Goal: Information Seeking & Learning: Learn about a topic

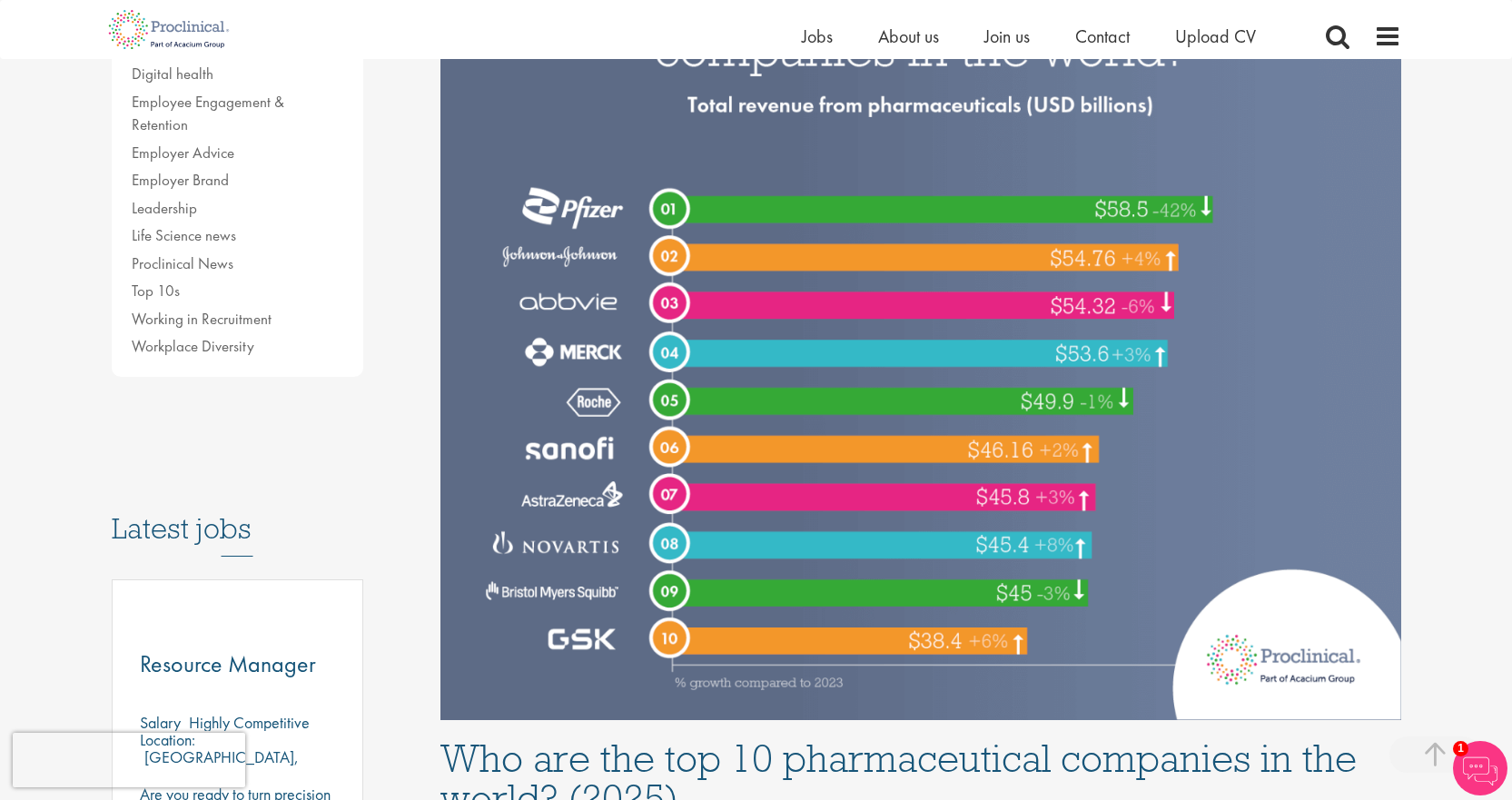
scroll to position [545, 0]
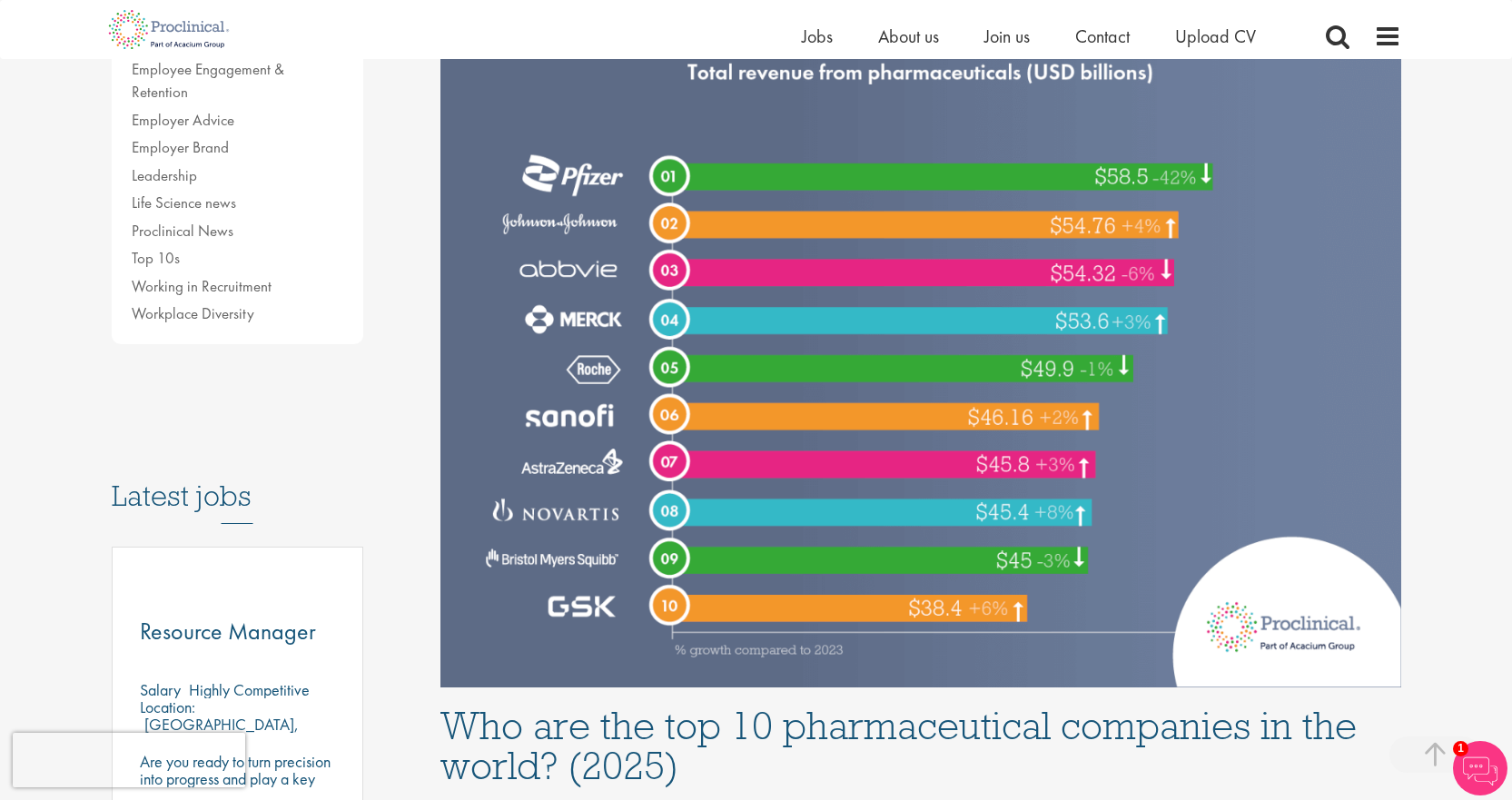
drag, startPoint x: 611, startPoint y: 240, endPoint x: 529, endPoint y: 222, distance: 84.0
drag, startPoint x: 529, startPoint y: 222, endPoint x: 680, endPoint y: 217, distance: 151.1
click at [680, 217] on img at bounding box center [921, 287] width 961 height 801
drag, startPoint x: 515, startPoint y: 178, endPoint x: 1194, endPoint y: 179, distance: 679.0
drag, startPoint x: 1194, startPoint y: 179, endPoint x: 1097, endPoint y: 157, distance: 99.5
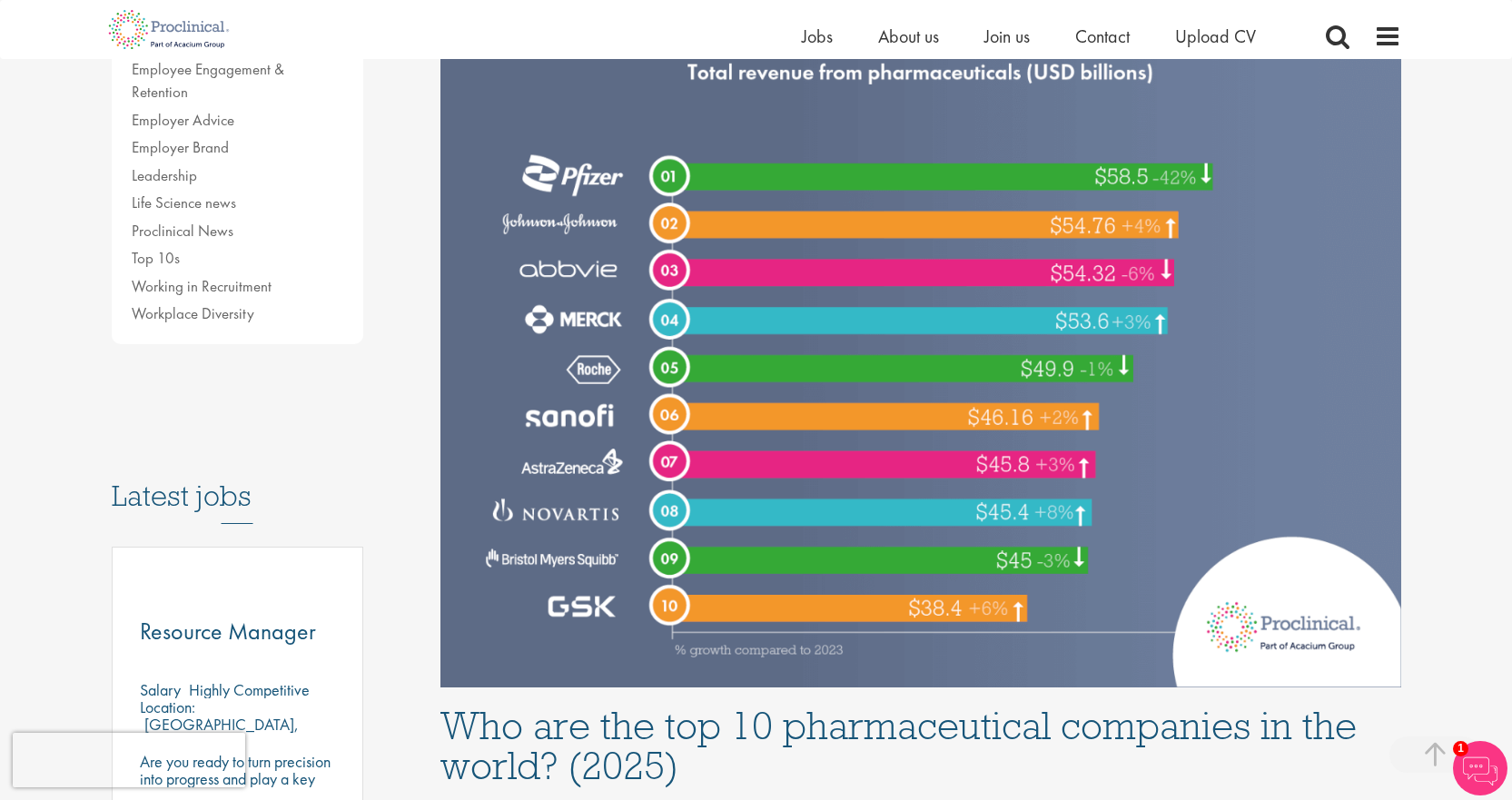
click at [1097, 157] on img at bounding box center [921, 287] width 961 height 801
click at [585, 180] on img at bounding box center [921, 287] width 961 height 801
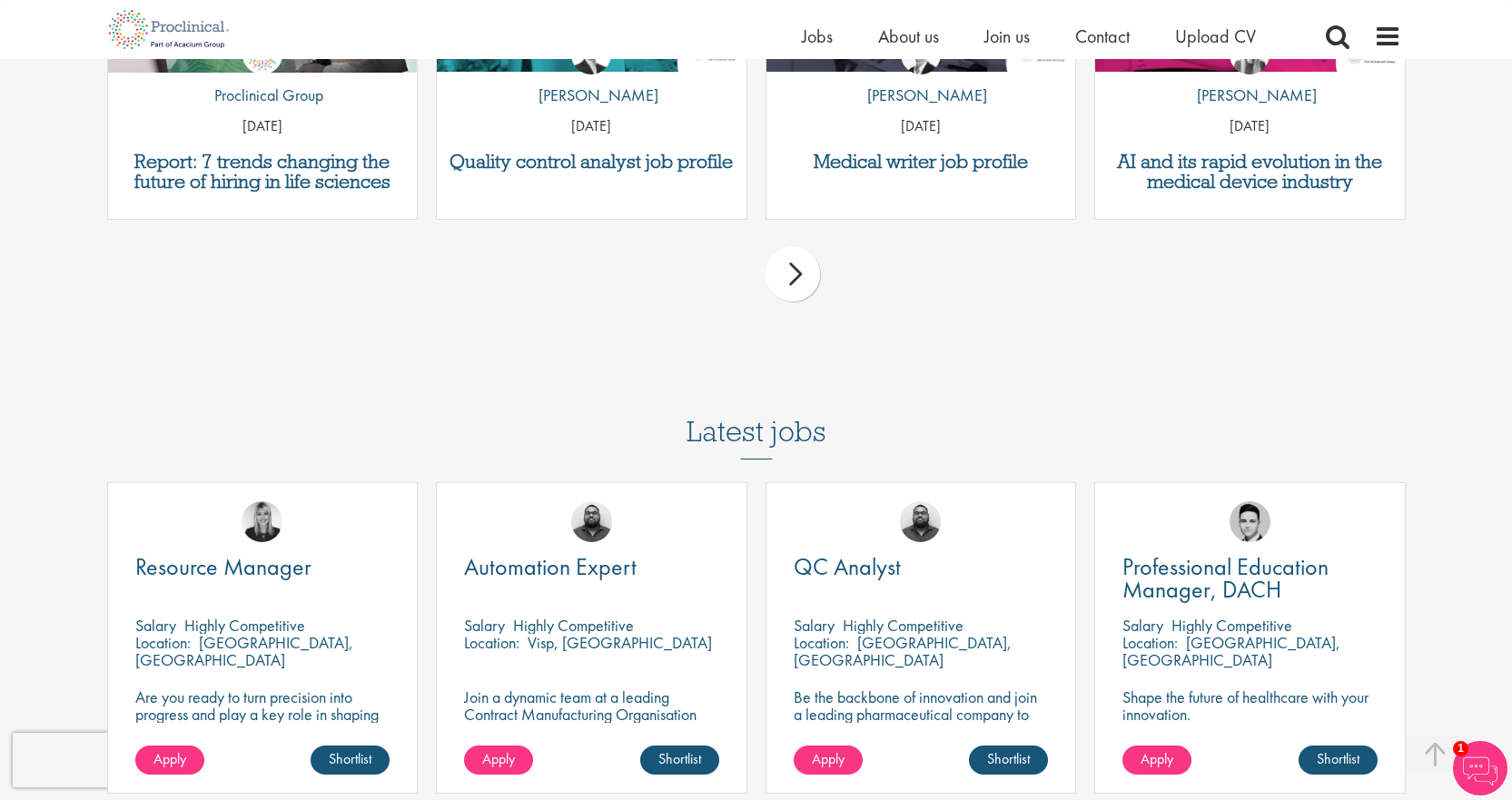
scroll to position [7716, 0]
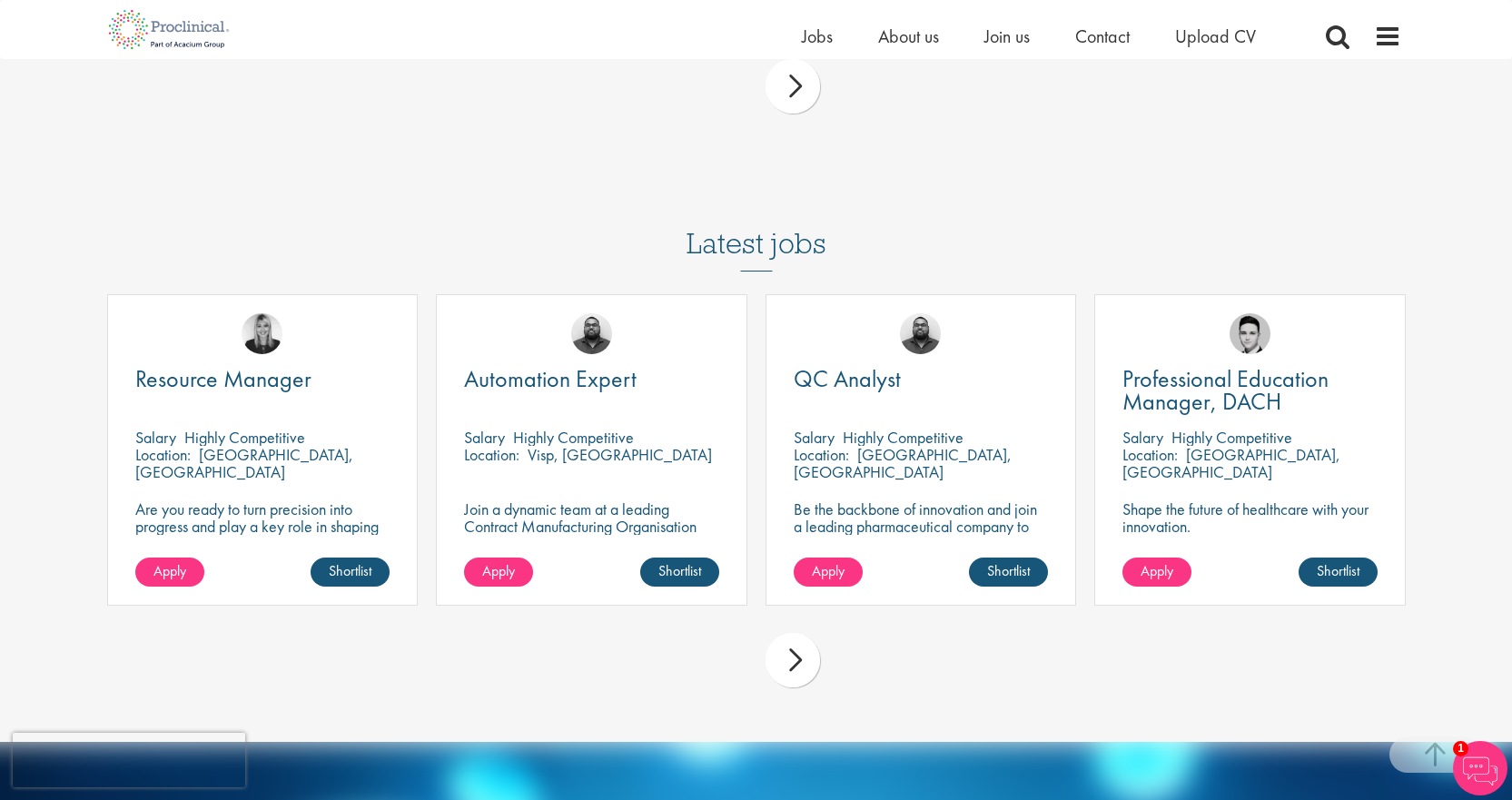
click at [791, 633] on div "next" at bounding box center [792, 660] width 55 height 55
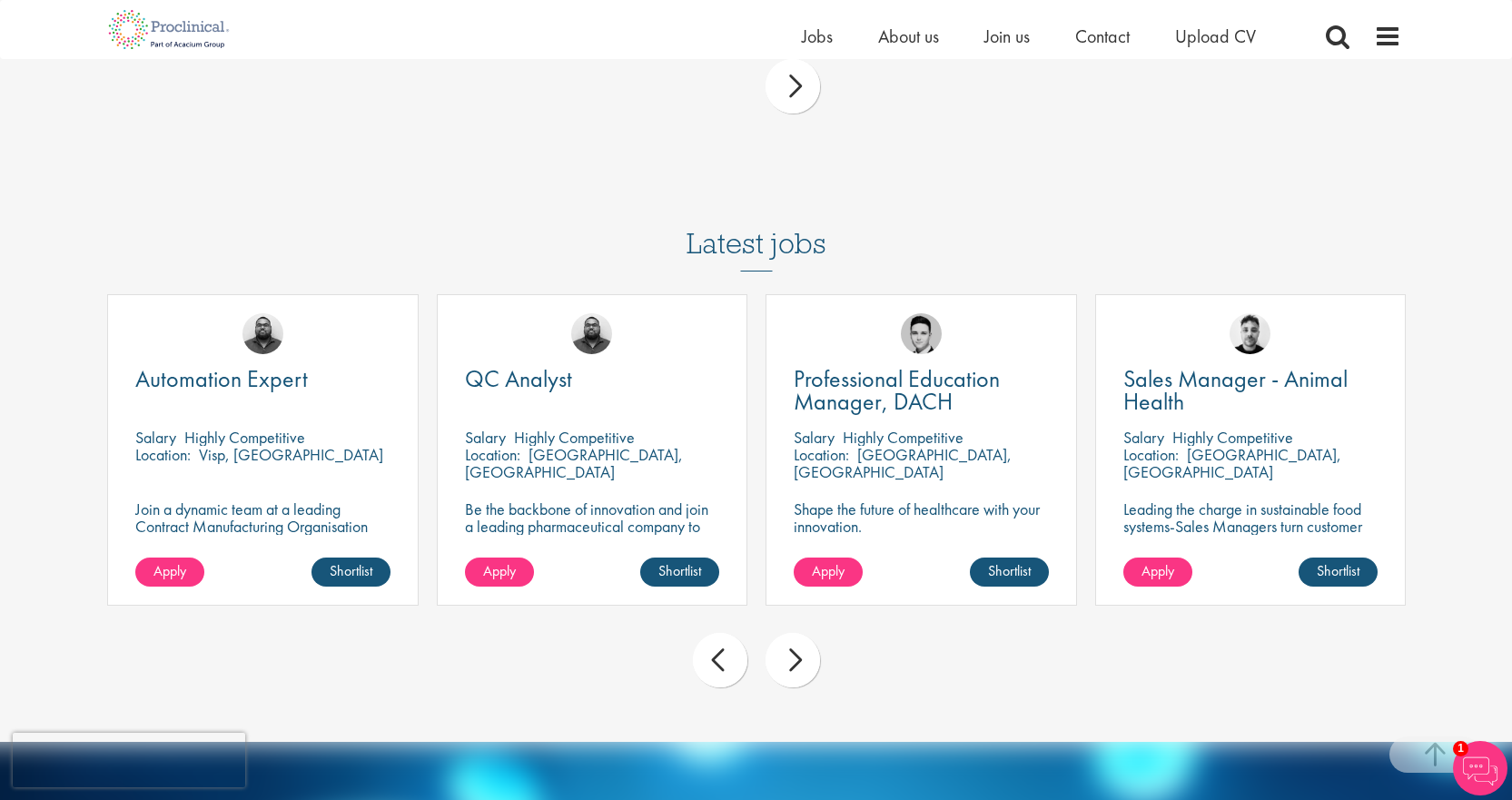
click at [802, 633] on div "next" at bounding box center [792, 660] width 55 height 55
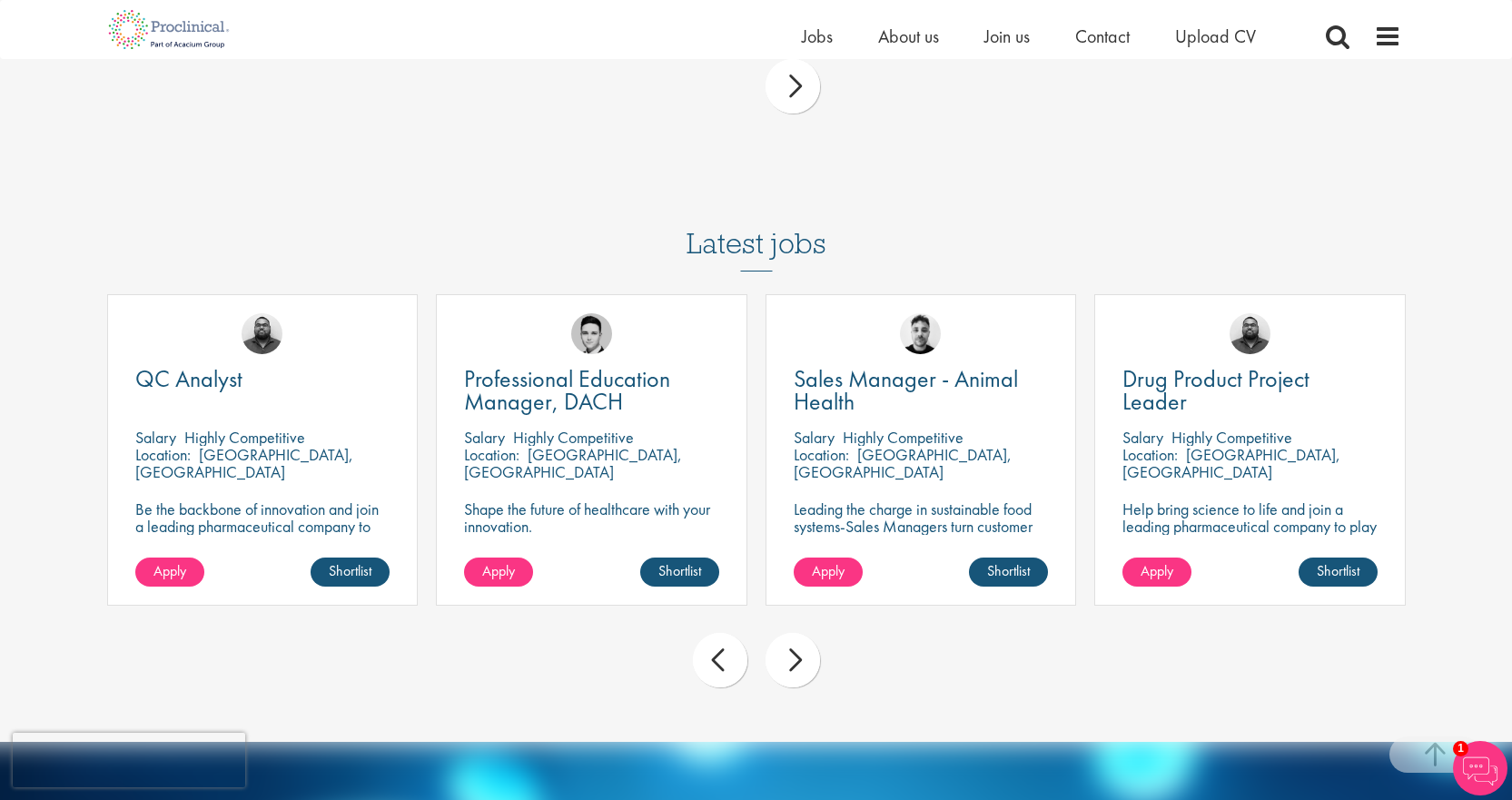
click at [783, 633] on div "next" at bounding box center [792, 660] width 55 height 55
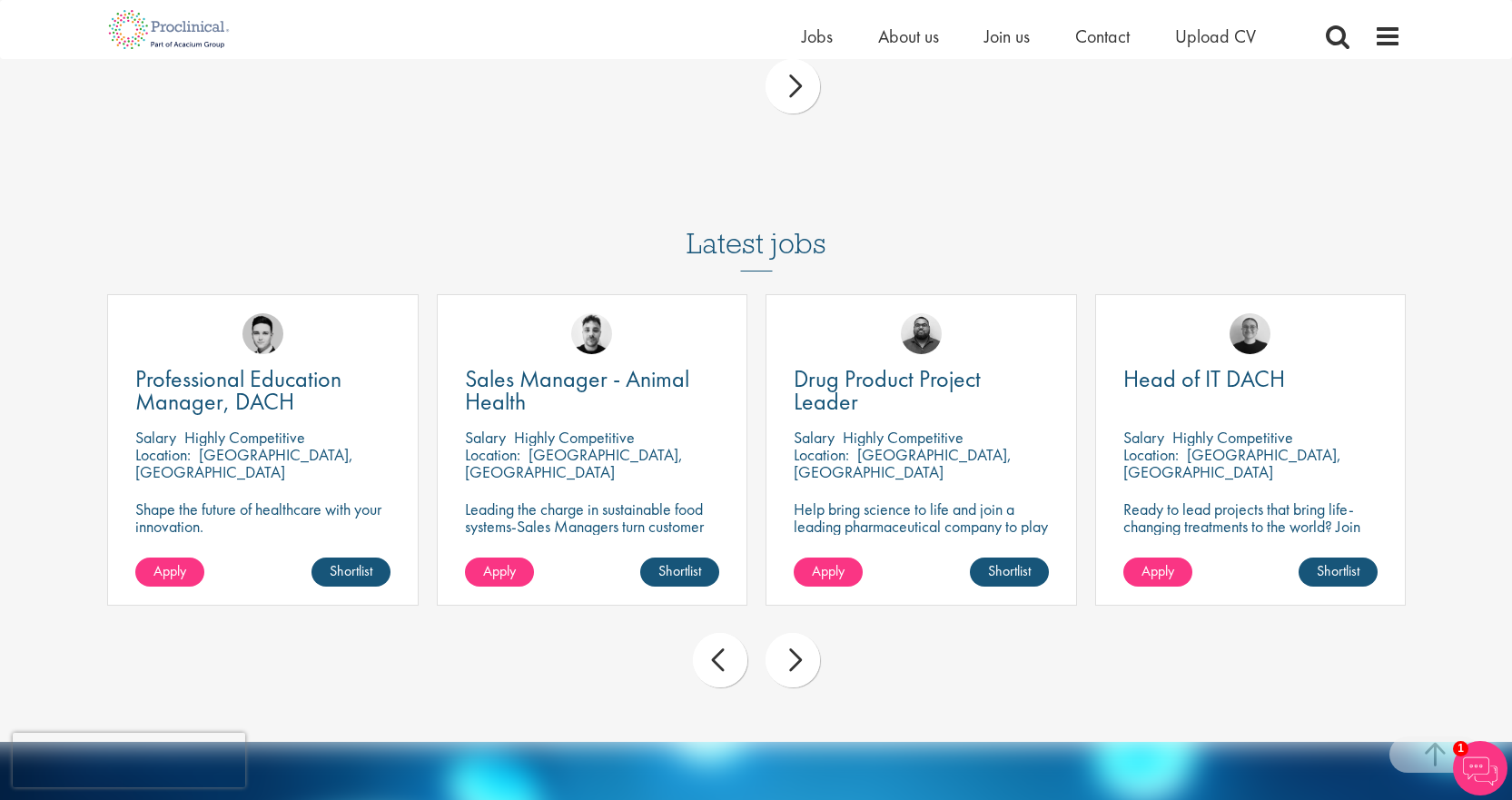
click at [906, 294] on div "Drug Product Project Leader Salary Highly Competitive Location: Basel, Schweiz …" at bounding box center [921, 449] width 312 height 312
click at [916, 363] on span "Drug Product Project Leader" at bounding box center [887, 390] width 187 height 54
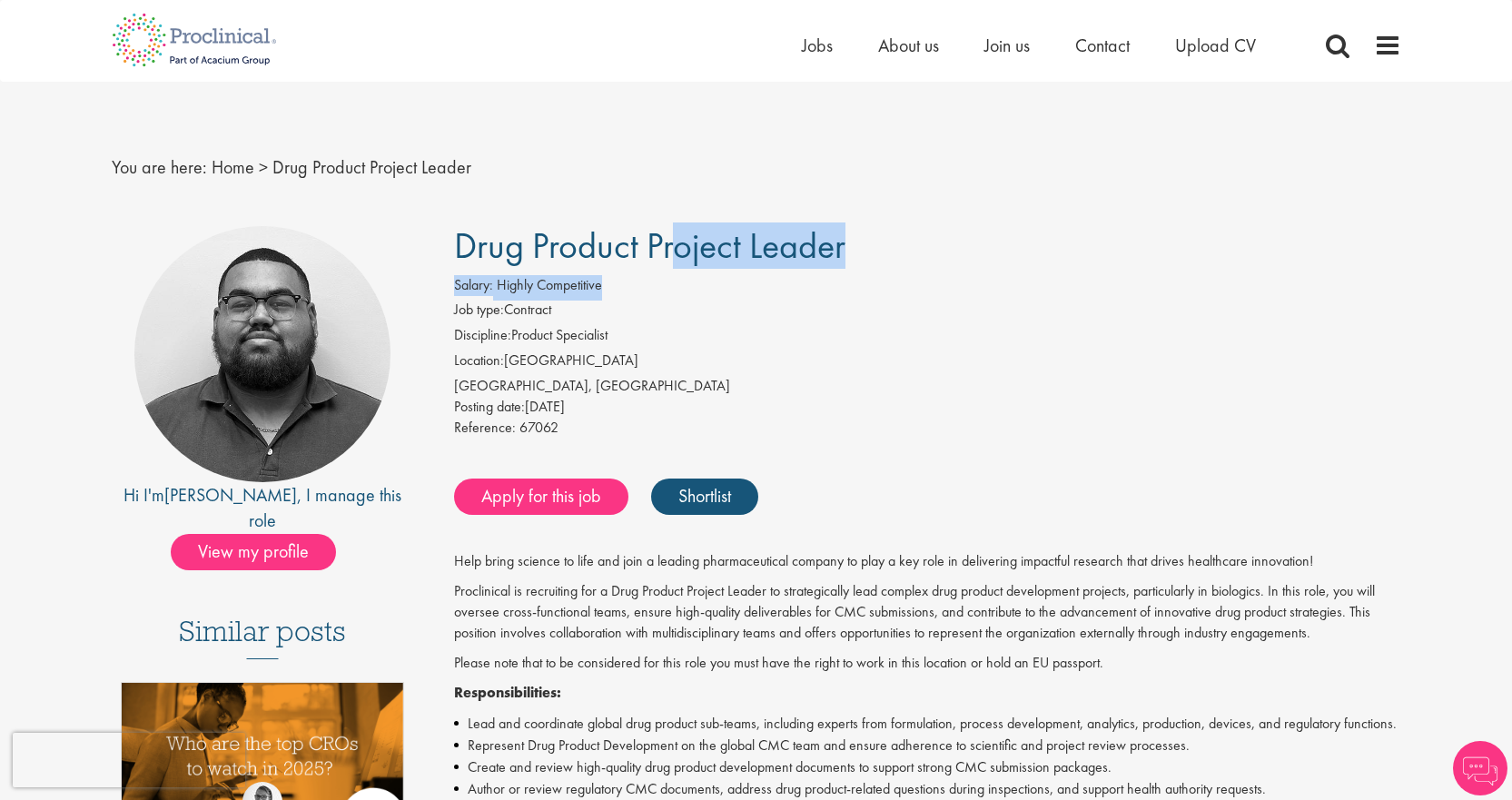
drag, startPoint x: 491, startPoint y: 249, endPoint x: 901, endPoint y: 282, distance: 411.3
click at [901, 281] on div "Salary: Highly Competitive" at bounding box center [928, 288] width 947 height 26
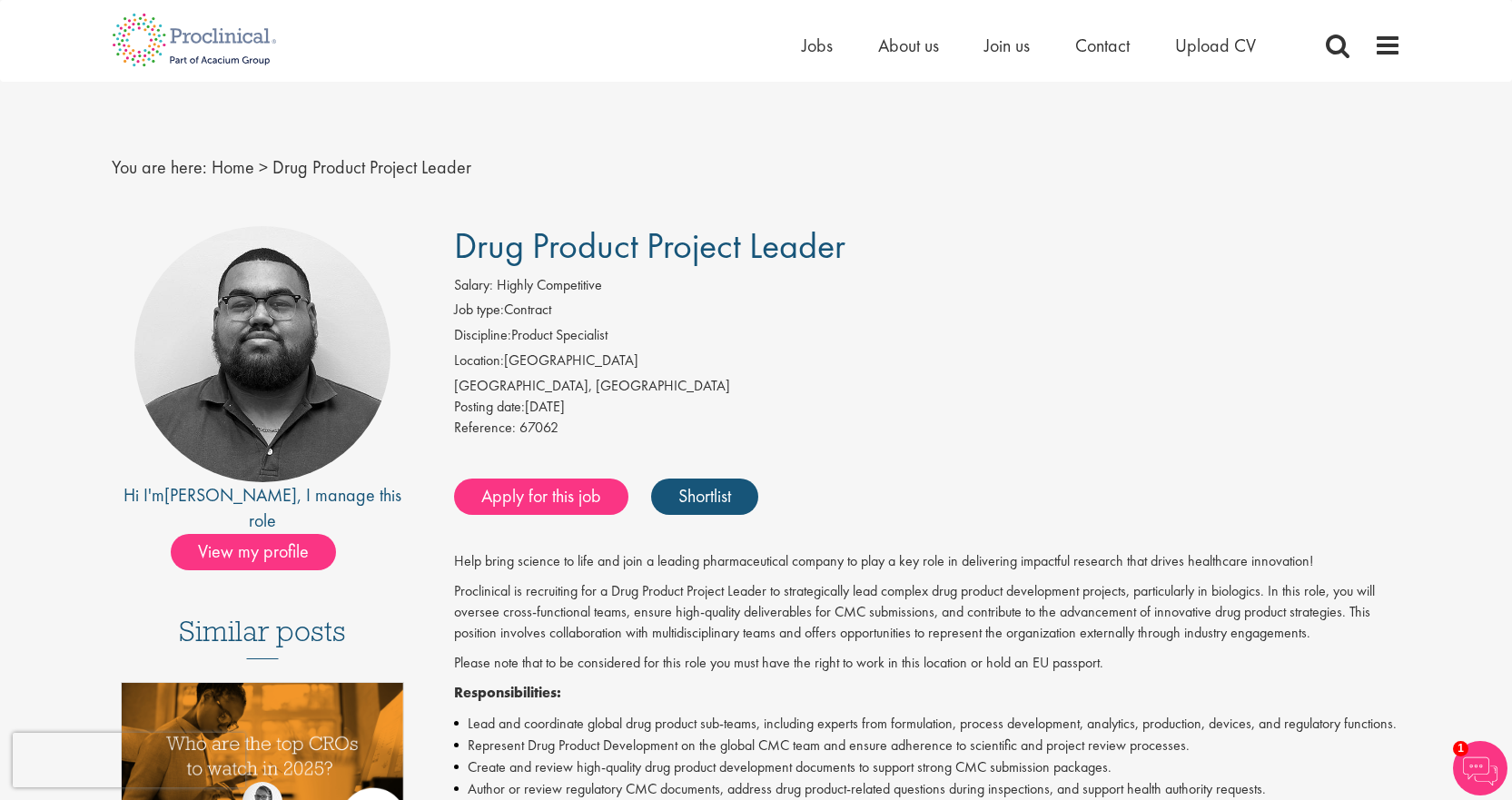
drag, startPoint x: 553, startPoint y: 392, endPoint x: 437, endPoint y: 371, distance: 117.9
click at [265, 411] on img at bounding box center [262, 354] width 256 height 256
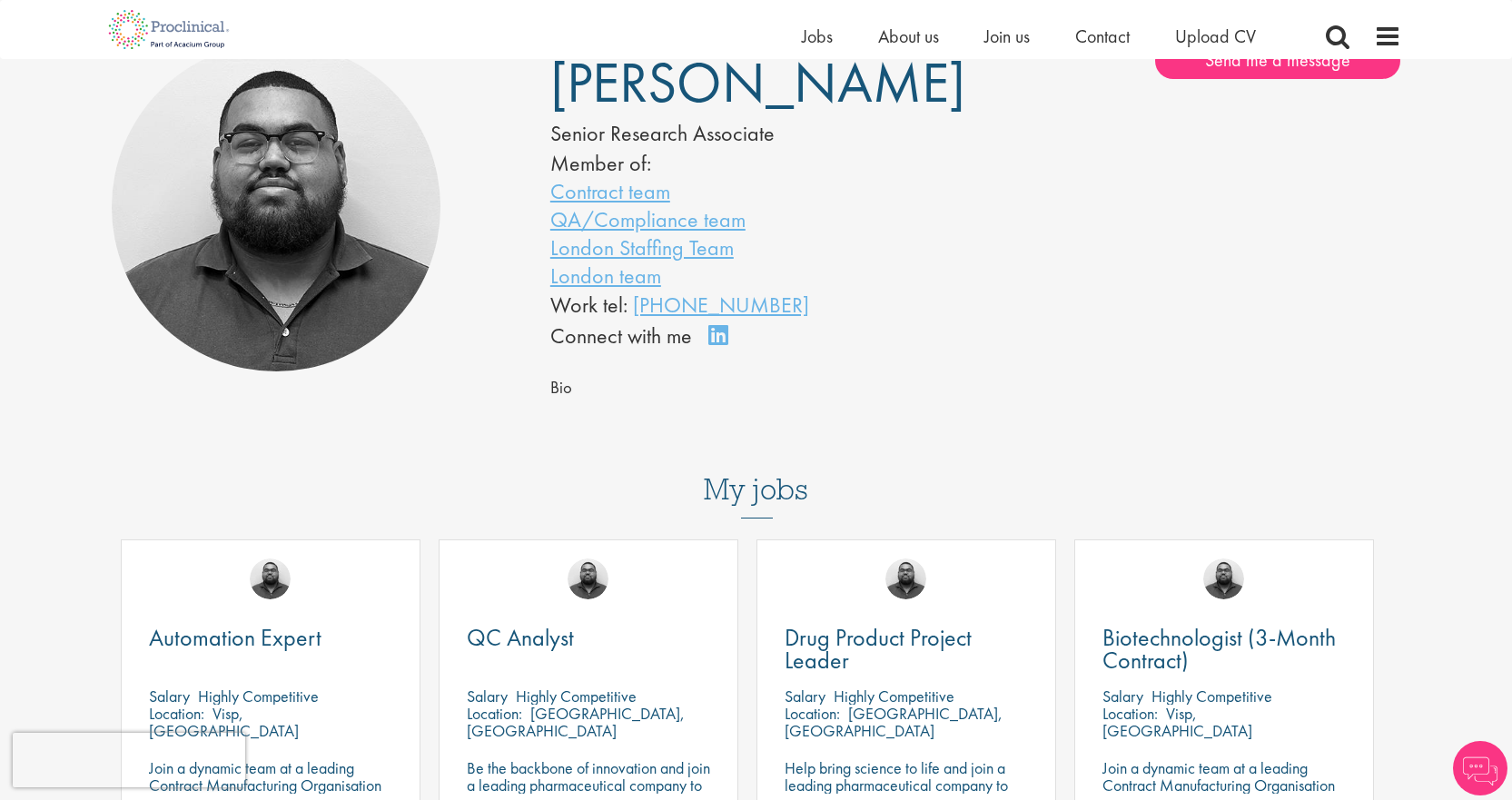
scroll to position [181, 0]
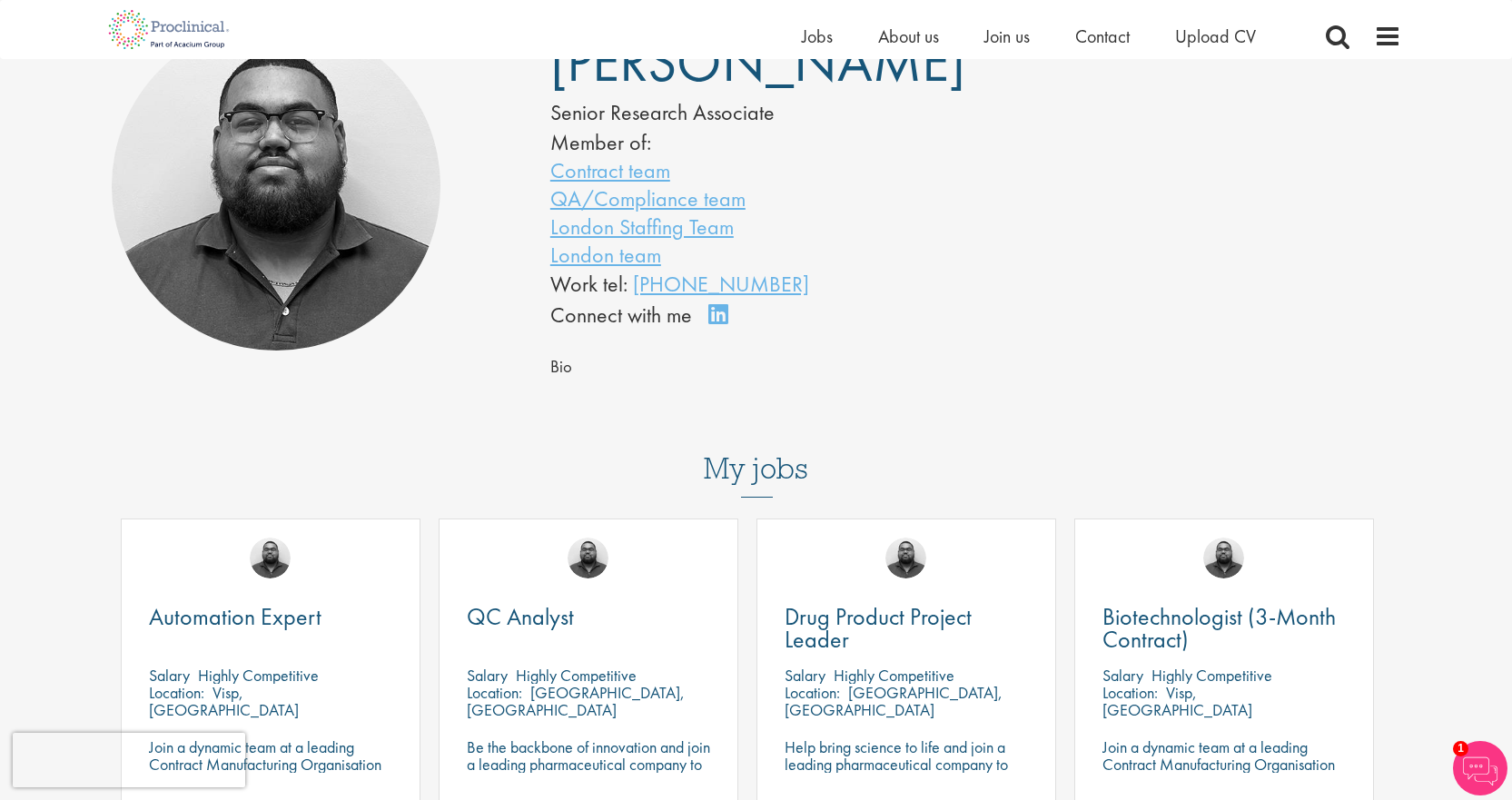
drag, startPoint x: 543, startPoint y: 287, endPoint x: 751, endPoint y: 303, distance: 208.6
click at [751, 303] on div "Ashley Bennett Senior Research Associate Member of: Contract team QA/Compliance…" at bounding box center [756, 176] width 439 height 310
click at [943, 393] on div "Ashley Bennett Senior Research Associate Member of: Contract team QA/Compliance…" at bounding box center [976, 215] width 878 height 387
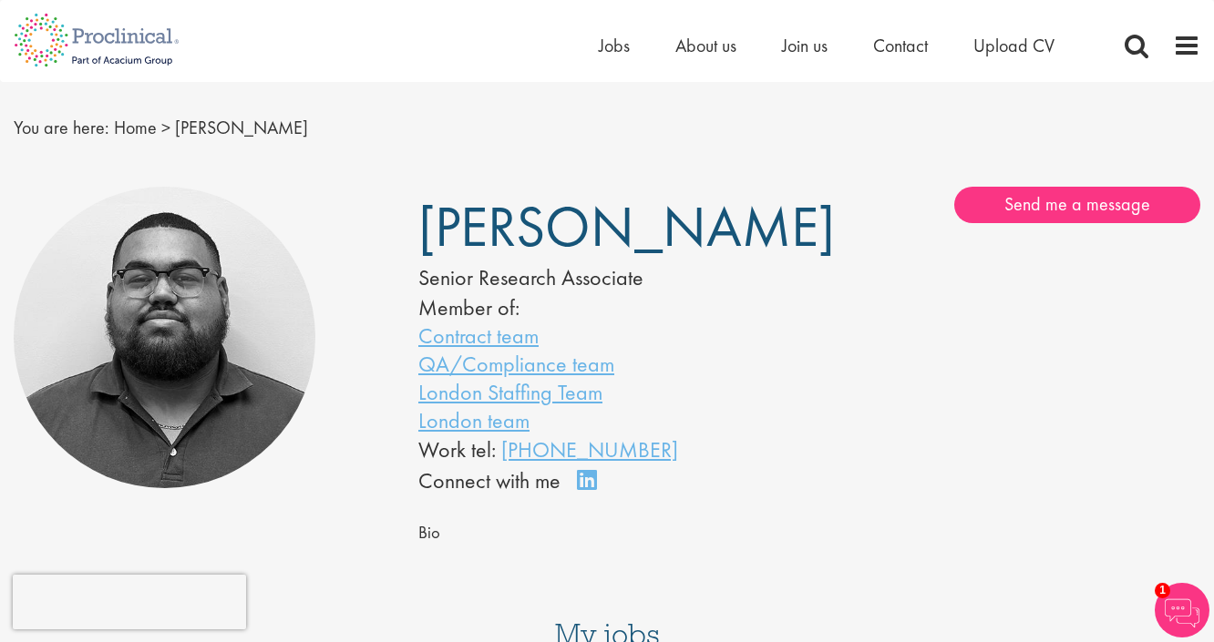
scroll to position [0, 0]
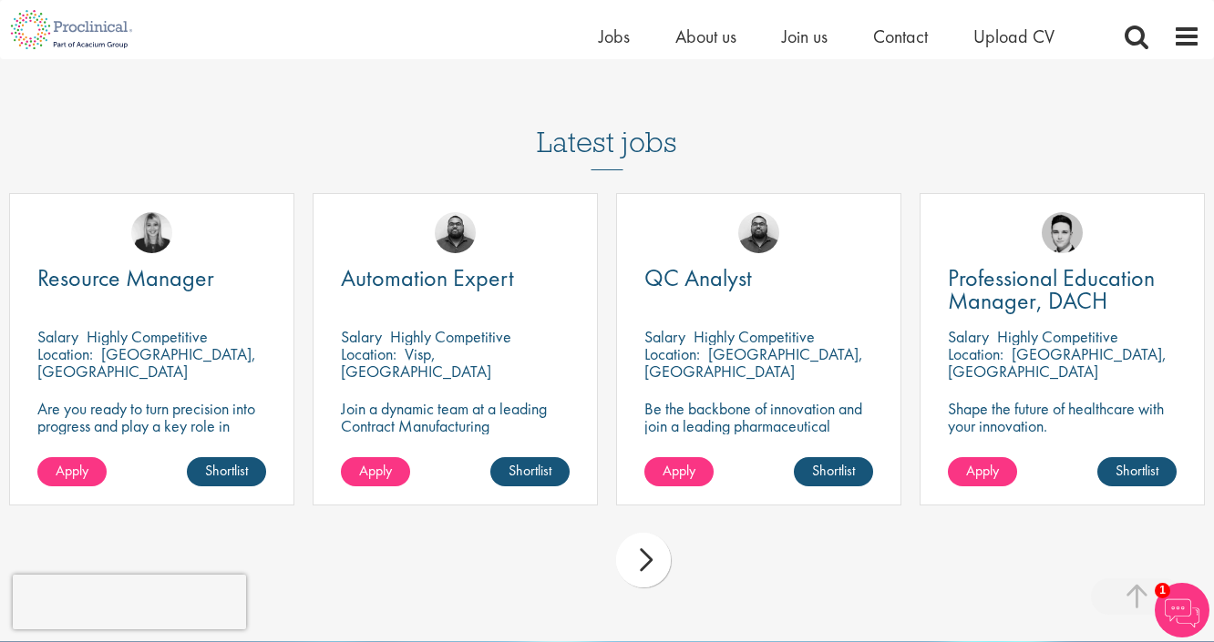
scroll to position [7873, 0]
